Goal: Transaction & Acquisition: Obtain resource

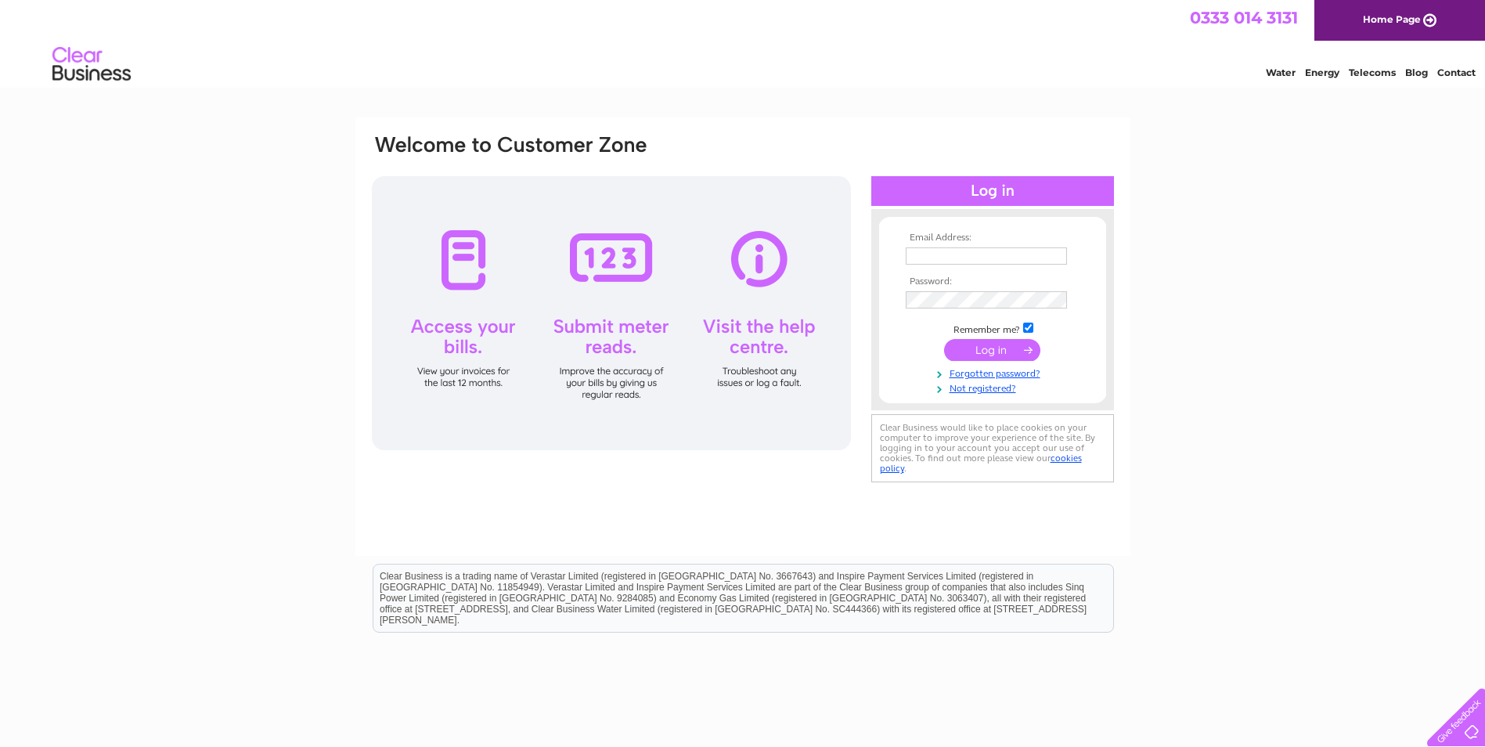
type input "ruth@extremeceramics.co.uk"
click at [1002, 347] on input "submit" at bounding box center [992, 350] width 96 height 22
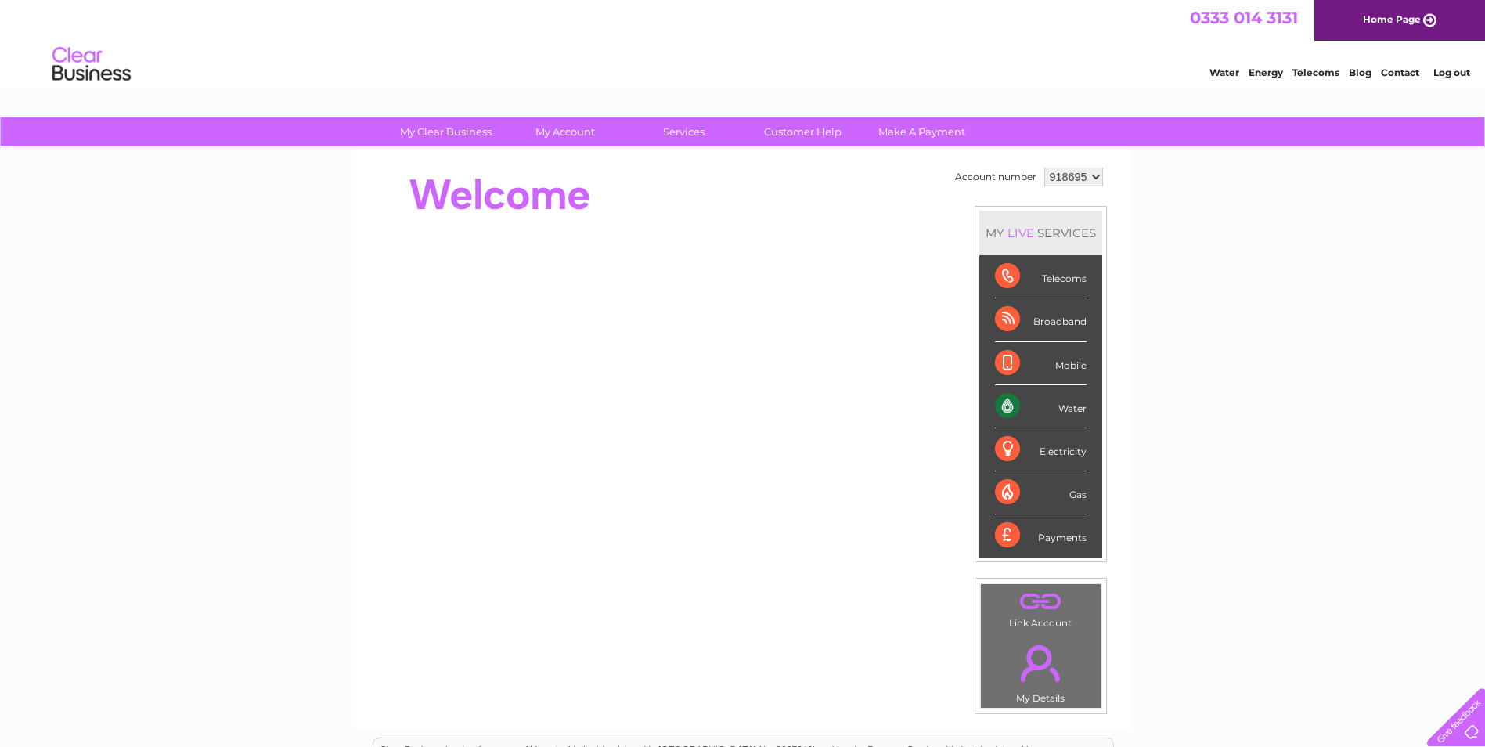
click at [1440, 72] on link "Log out" at bounding box center [1452, 73] width 37 height 12
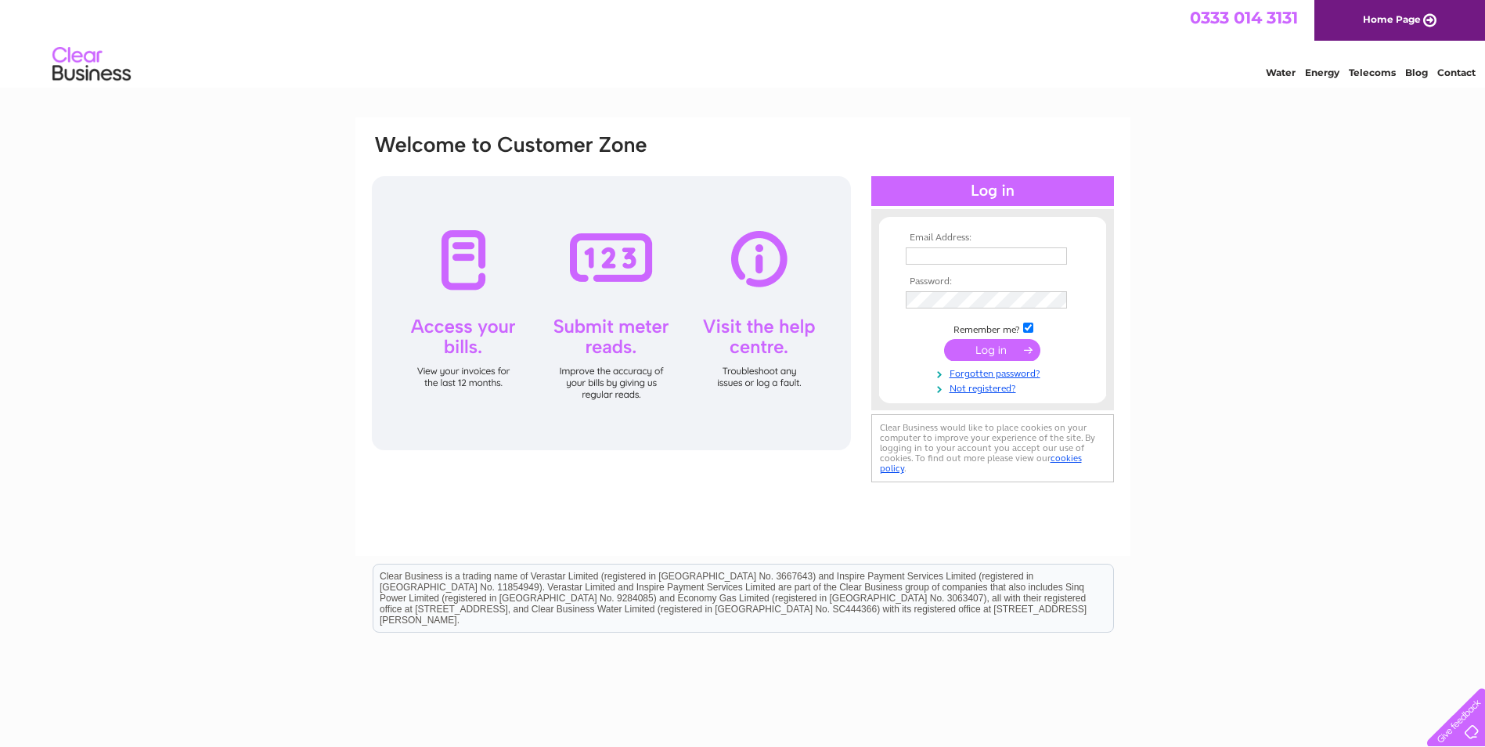
type input "[PERSON_NAME][EMAIL_ADDRESS][DOMAIN_NAME]"
click at [977, 352] on input "submit" at bounding box center [992, 350] width 96 height 22
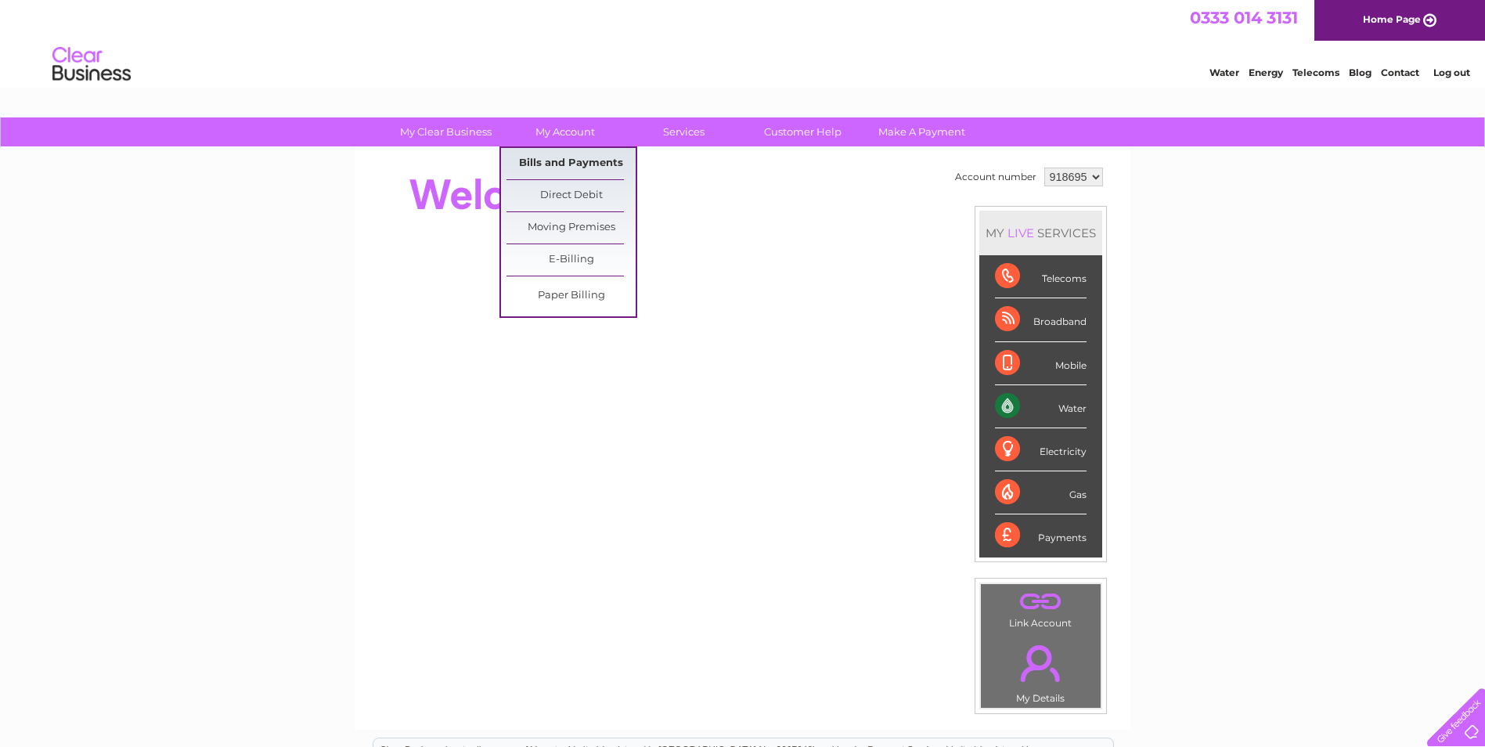
click at [589, 164] on link "Bills and Payments" at bounding box center [571, 163] width 129 height 31
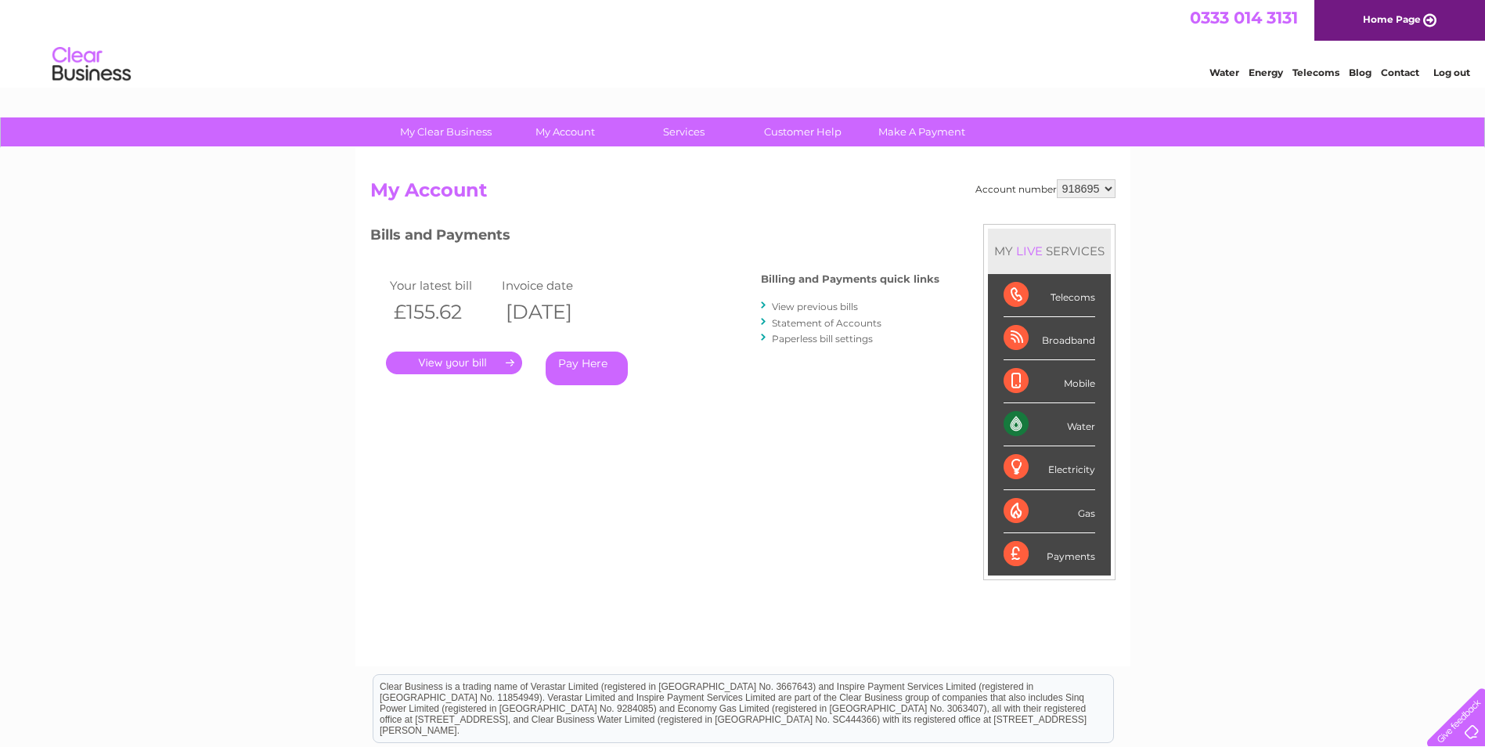
click at [485, 361] on link "." at bounding box center [454, 363] width 136 height 23
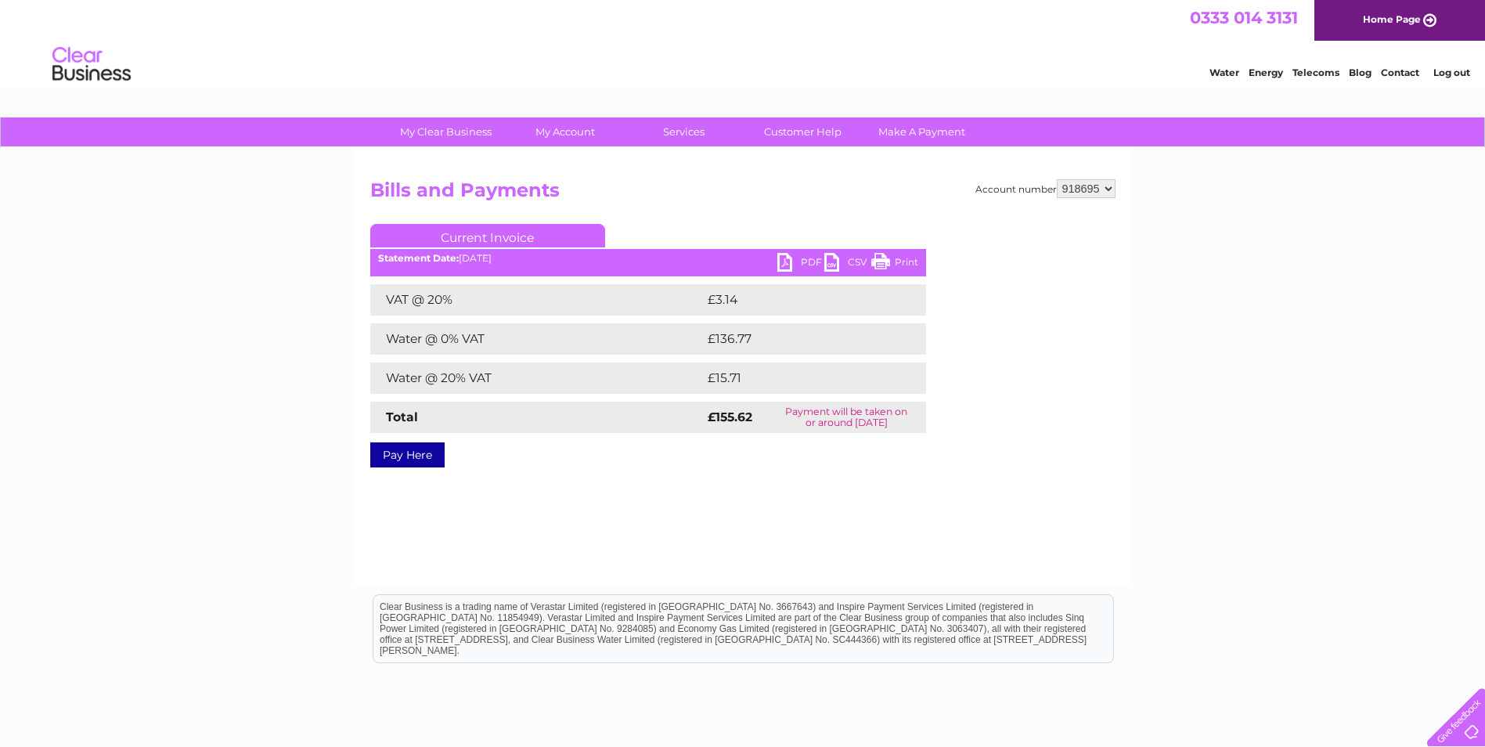
click at [800, 262] on link "PDF" at bounding box center [801, 264] width 47 height 23
click at [1459, 81] on li "Log out" at bounding box center [1452, 73] width 47 height 20
click at [1459, 79] on li "Log out" at bounding box center [1452, 73] width 47 height 20
click at [1459, 78] on link "Log out" at bounding box center [1452, 73] width 37 height 12
